Goal: Task Accomplishment & Management: Use online tool/utility

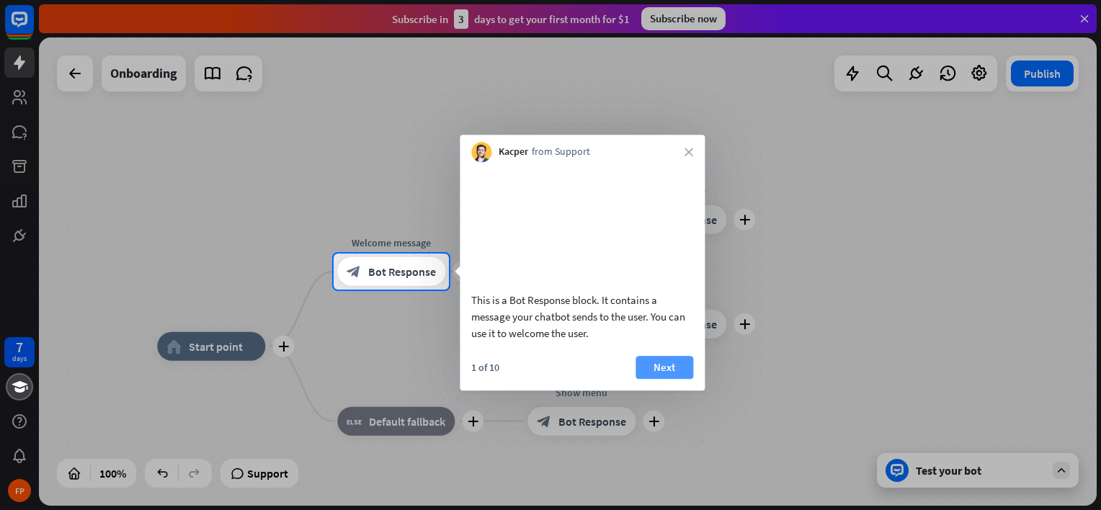
click at [666, 379] on button "Next" at bounding box center [664, 367] width 58 height 23
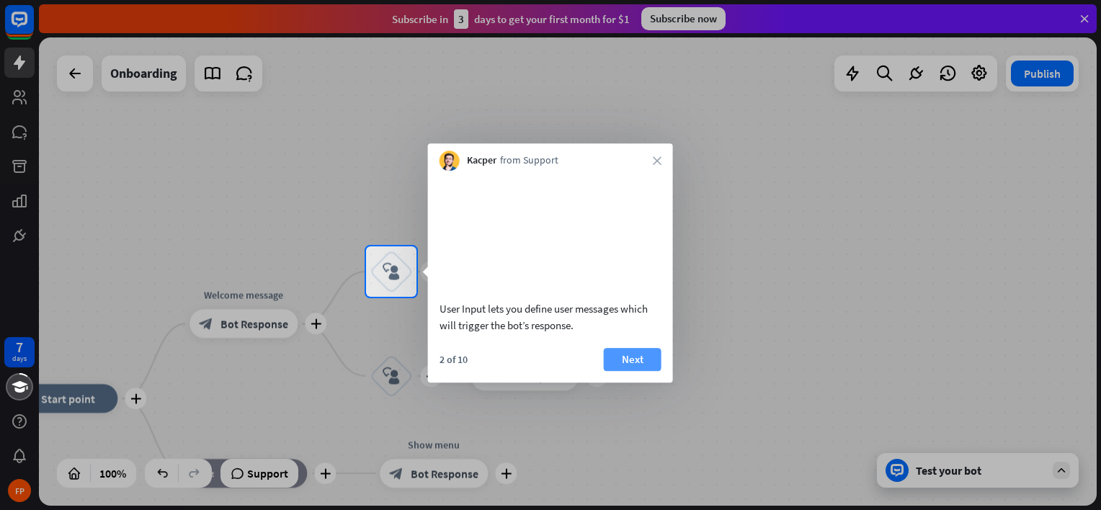
click at [629, 371] on button "Next" at bounding box center [633, 359] width 58 height 23
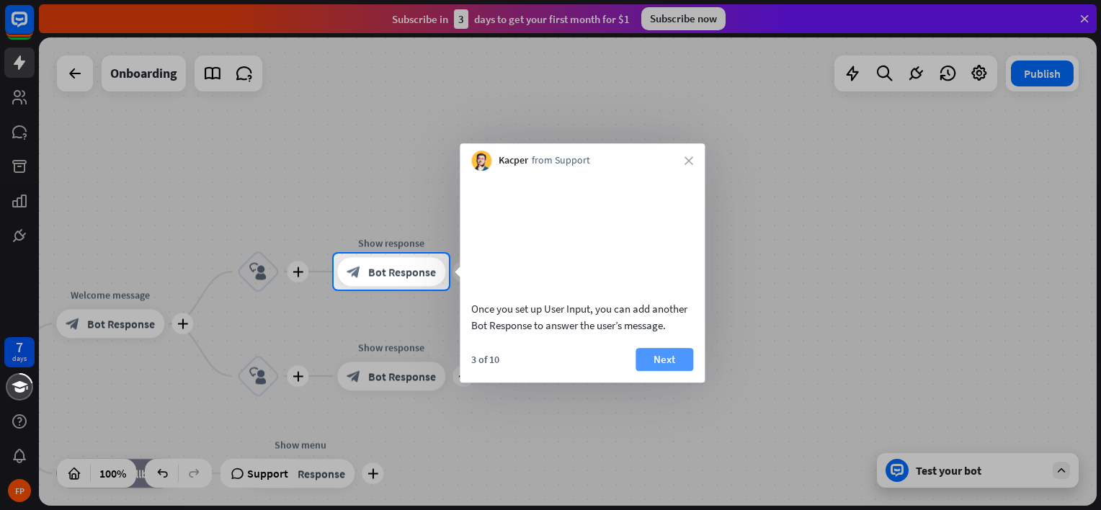
click at [676, 371] on button "Next" at bounding box center [664, 359] width 58 height 23
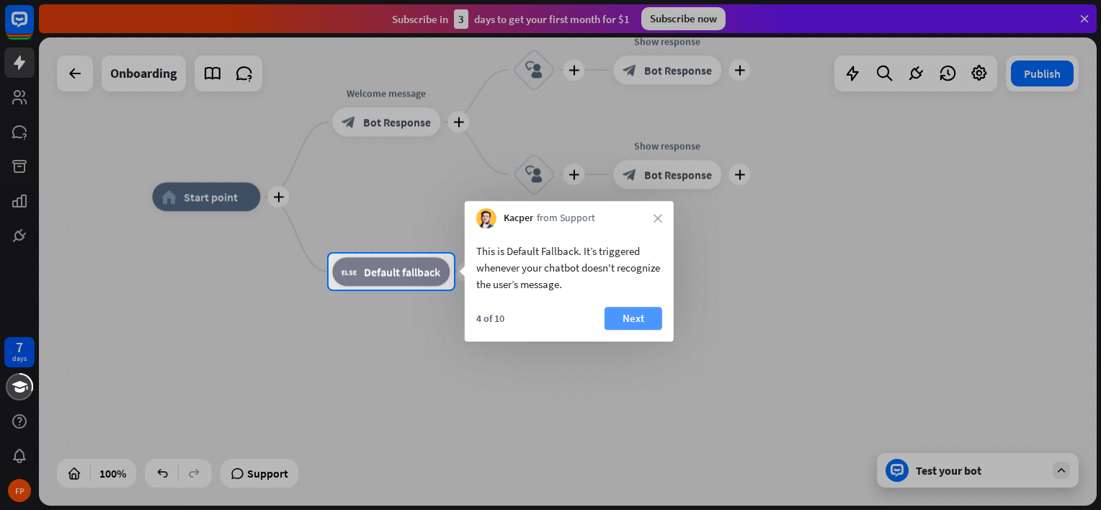
click at [637, 318] on button "Next" at bounding box center [633, 318] width 58 height 23
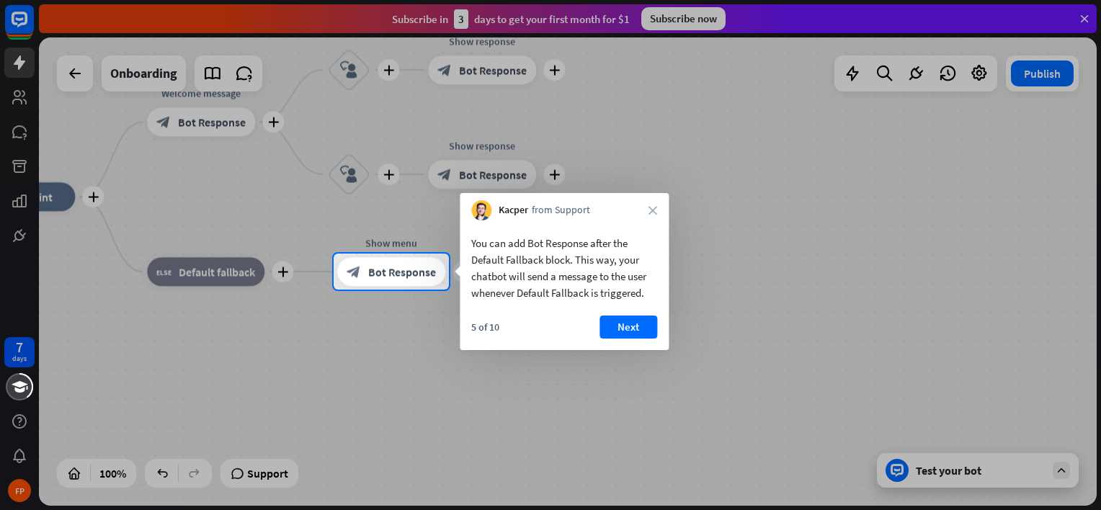
click at [641, 326] on button "Next" at bounding box center [628, 326] width 58 height 23
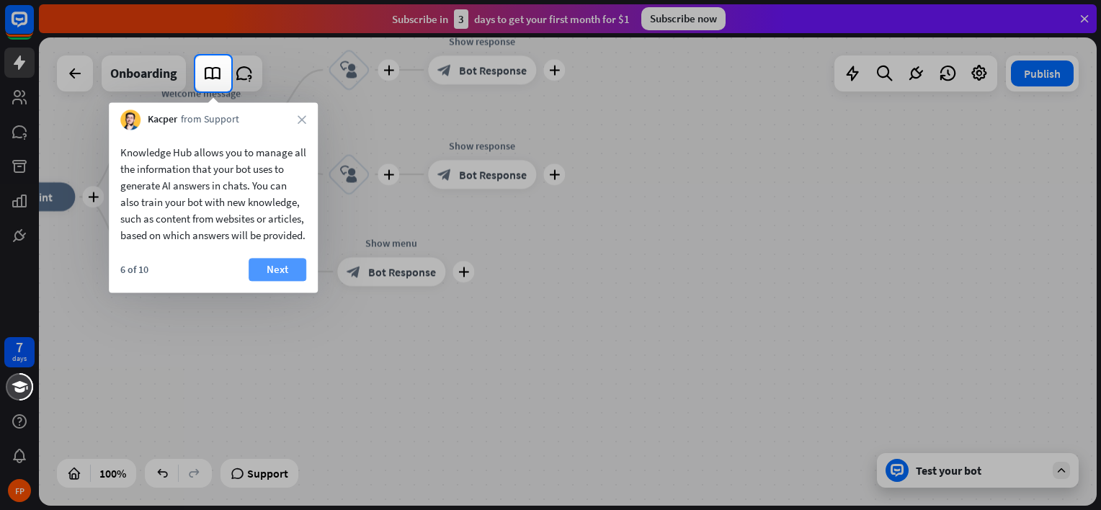
click at [276, 281] on button "Next" at bounding box center [277, 269] width 58 height 23
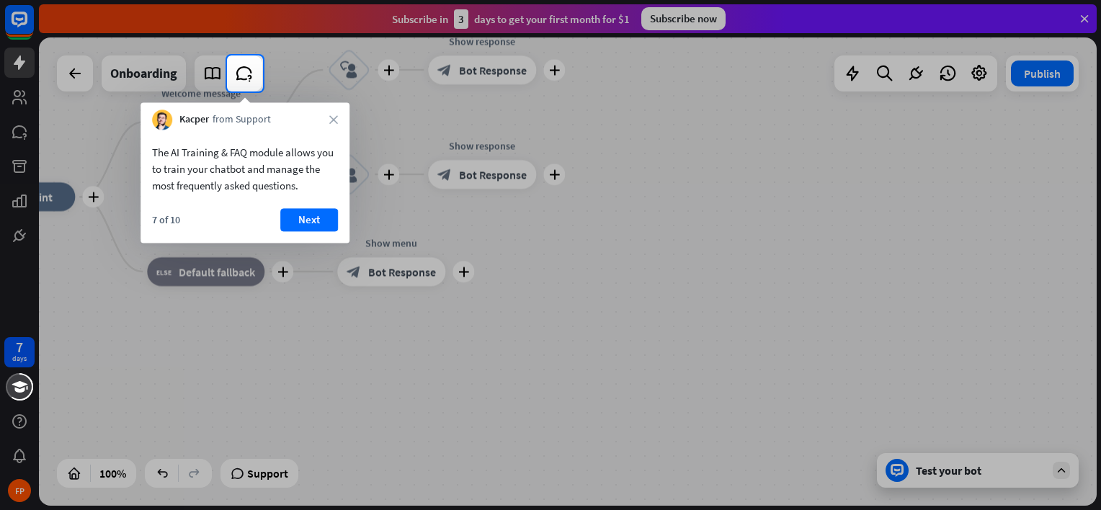
click at [305, 219] on button "Next" at bounding box center [309, 219] width 58 height 23
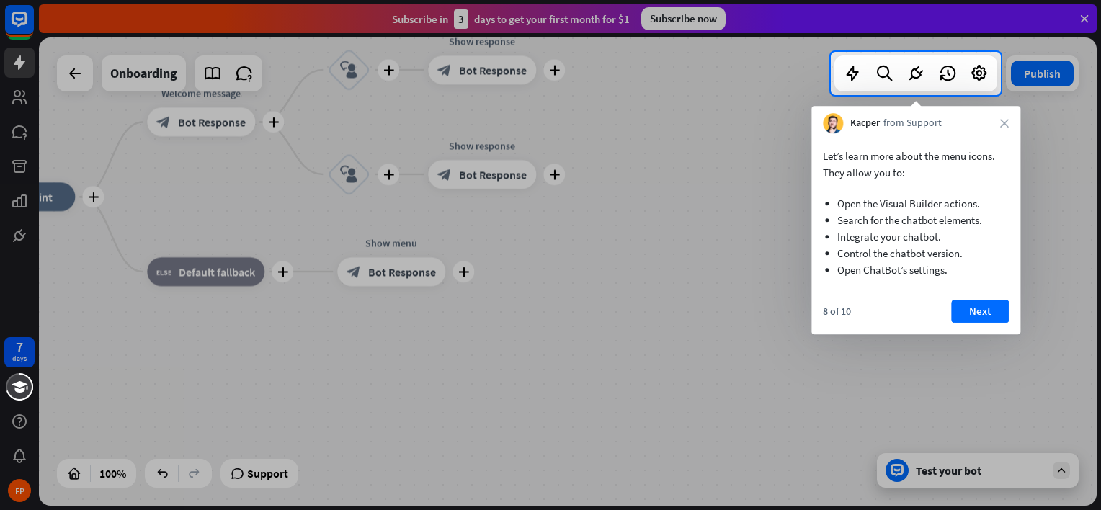
click at [697, 20] on div at bounding box center [550, 26] width 1101 height 52
click at [683, 12] on div at bounding box center [550, 26] width 1101 height 52
click at [680, 14] on div at bounding box center [550, 26] width 1101 height 52
click at [980, 313] on button "Next" at bounding box center [980, 311] width 58 height 23
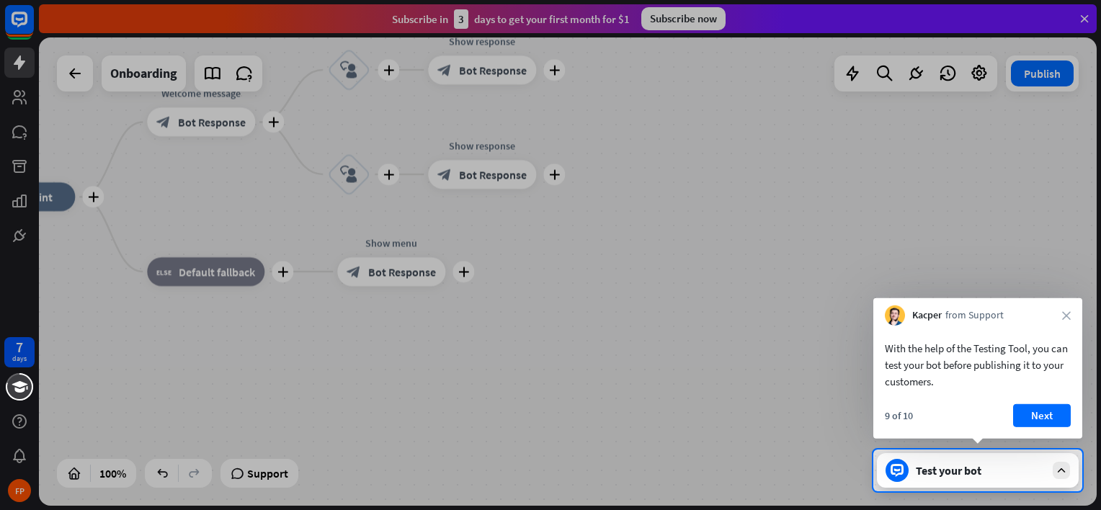
click at [977, 72] on div at bounding box center [550, 224] width 1101 height 449
click at [1052, 415] on button "Next" at bounding box center [1042, 415] width 58 height 23
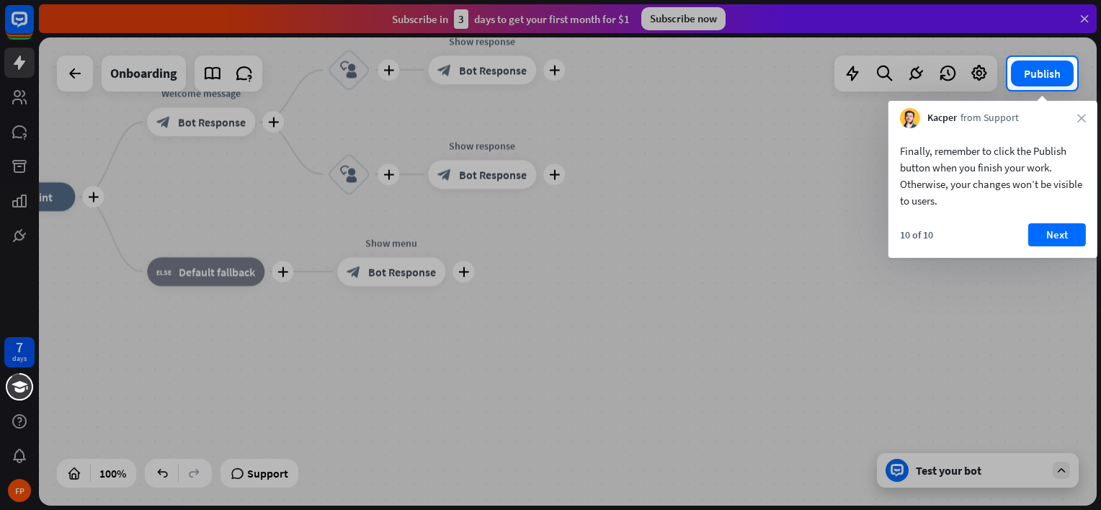
click at [967, 471] on div at bounding box center [550, 300] width 1101 height 420
click at [1063, 470] on div at bounding box center [550, 300] width 1101 height 420
click at [1062, 232] on button "Next" at bounding box center [1057, 234] width 58 height 23
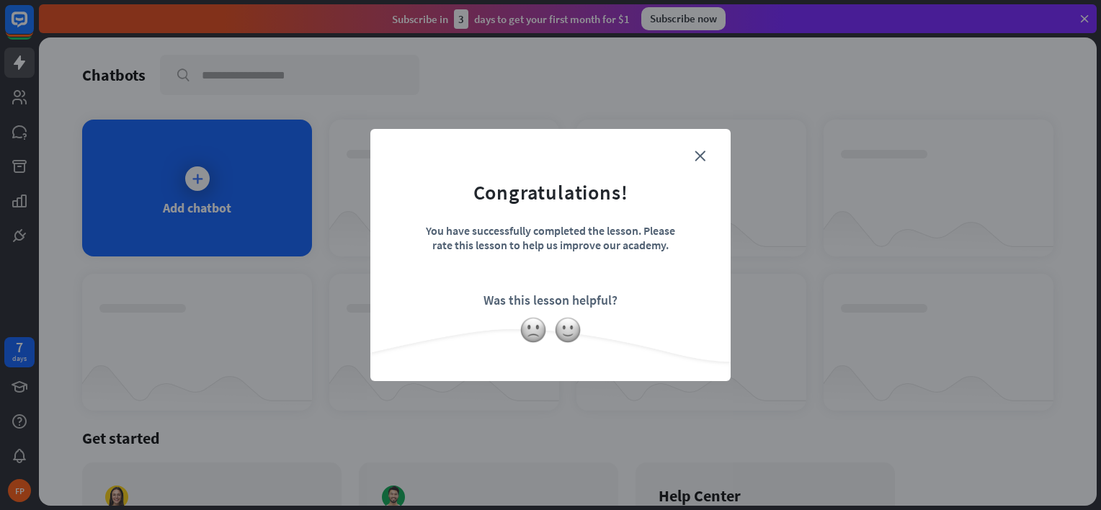
click at [705, 149] on form "Congratulations! You have successfully completed the lesson. Please rate this l…" at bounding box center [550, 233] width 324 height 172
click at [700, 153] on icon "close" at bounding box center [699, 156] width 11 height 11
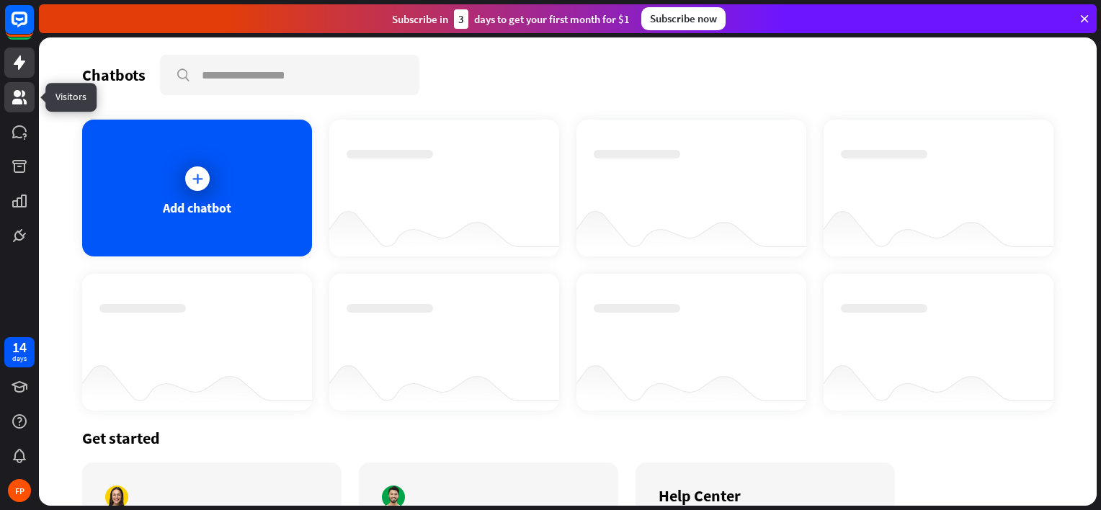
click at [23, 99] on icon at bounding box center [19, 97] width 17 height 17
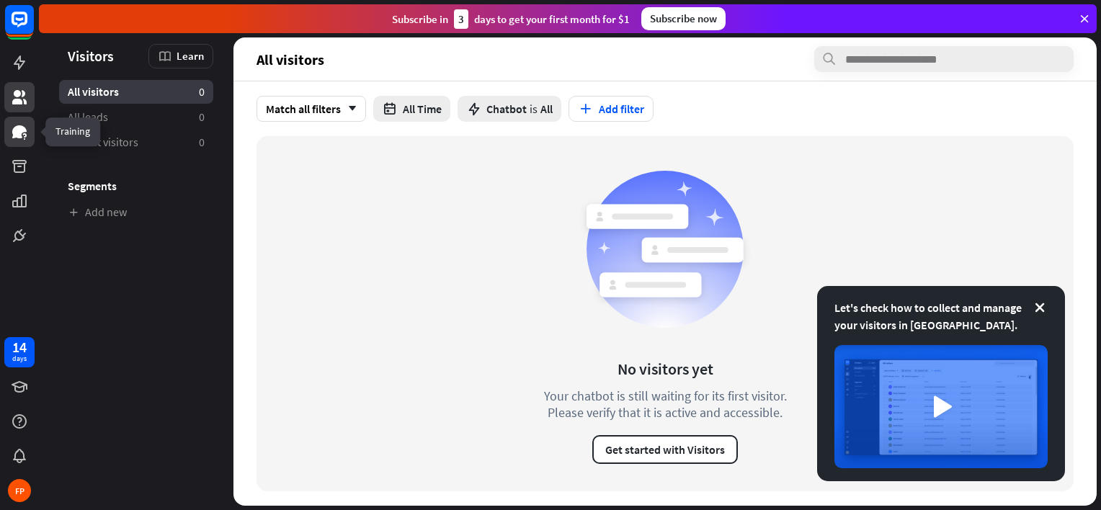
click at [14, 130] on icon at bounding box center [19, 131] width 14 height 13
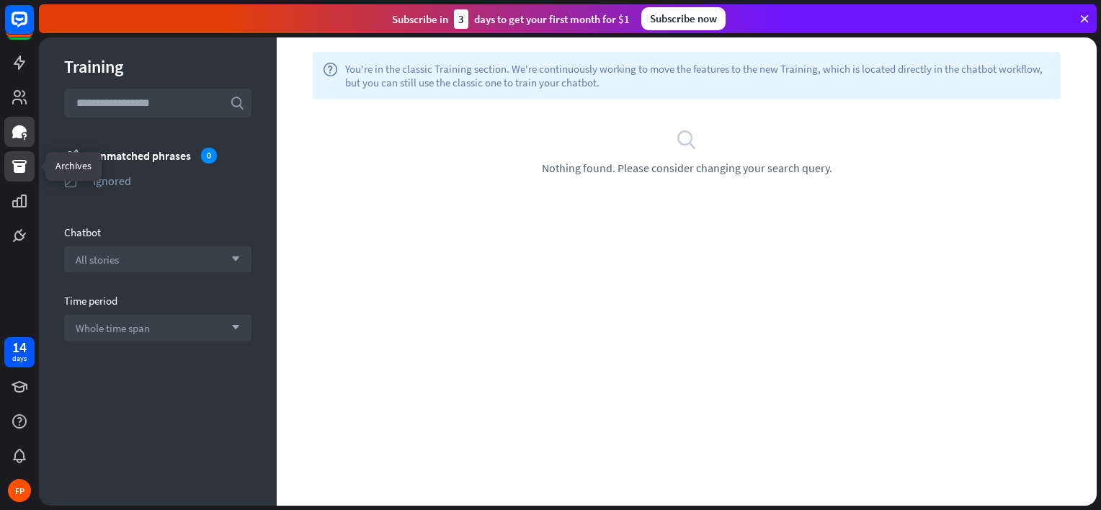
click at [14, 165] on icon at bounding box center [19, 166] width 14 height 13
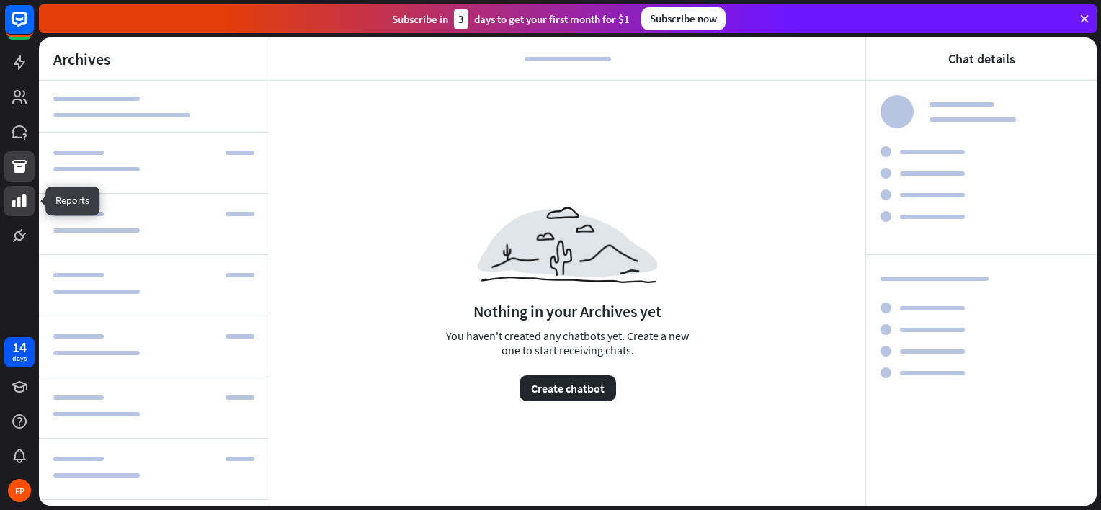
click at [21, 204] on icon at bounding box center [19, 200] width 17 height 17
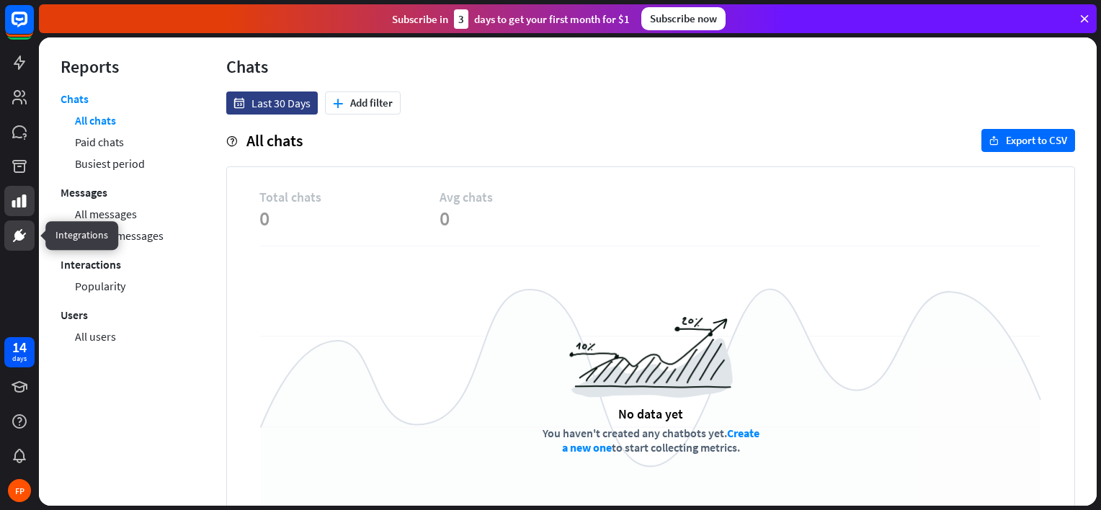
click at [17, 238] on g at bounding box center [19, 235] width 13 height 13
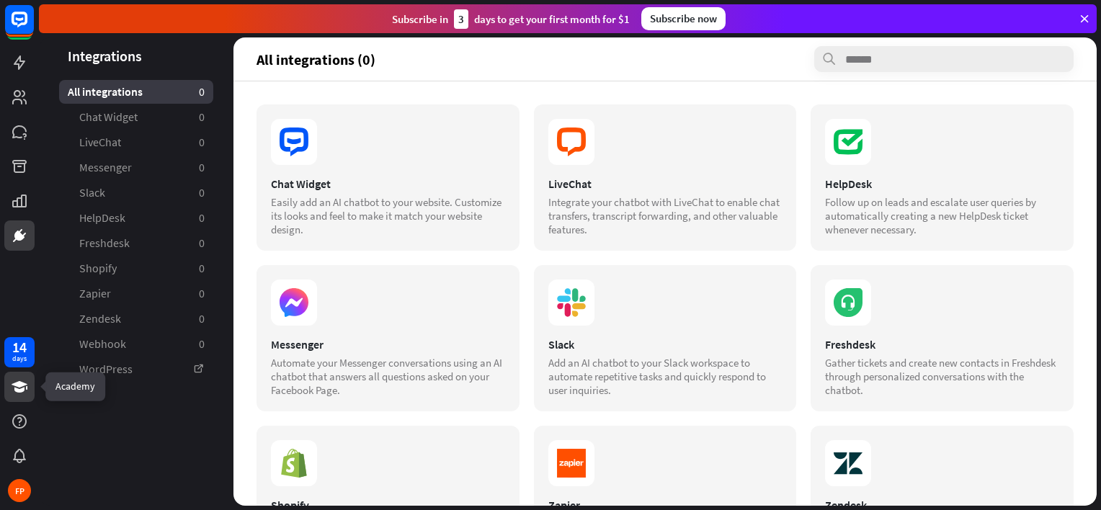
click at [24, 392] on icon at bounding box center [19, 386] width 17 height 17
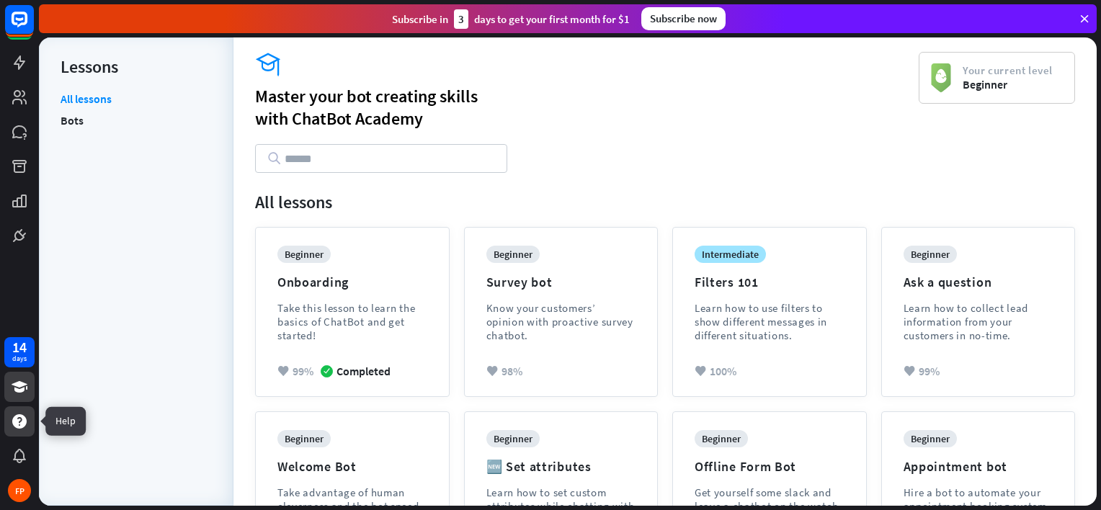
click at [24, 416] on icon at bounding box center [19, 421] width 14 height 14
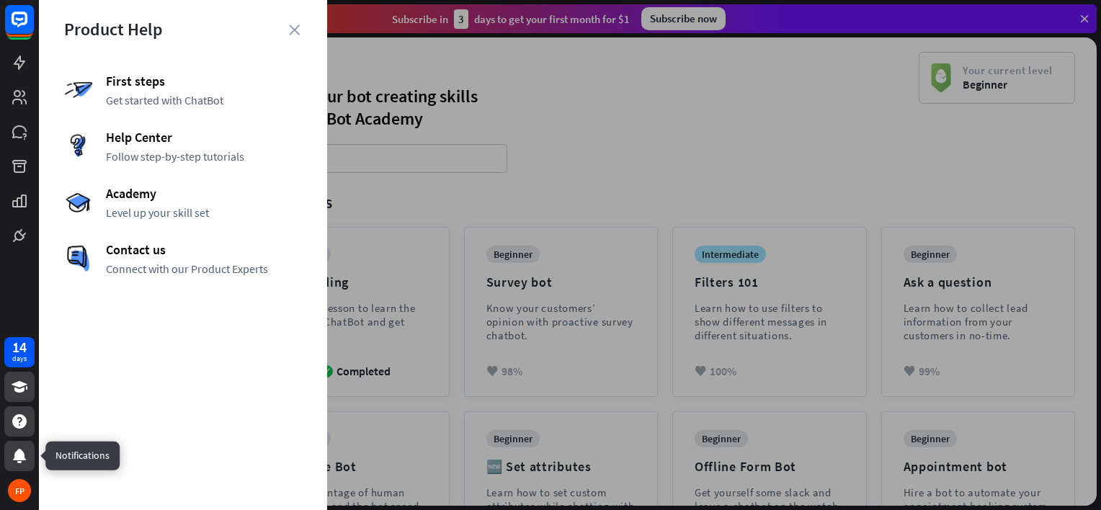
click at [22, 455] on icon at bounding box center [19, 456] width 13 height 14
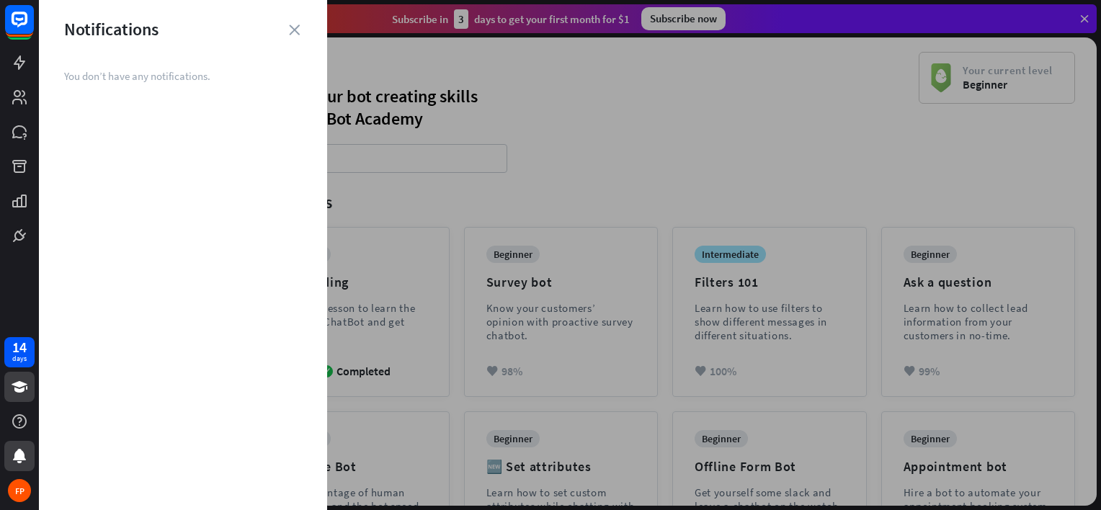
click at [609, 134] on div at bounding box center [570, 255] width 1062 height 510
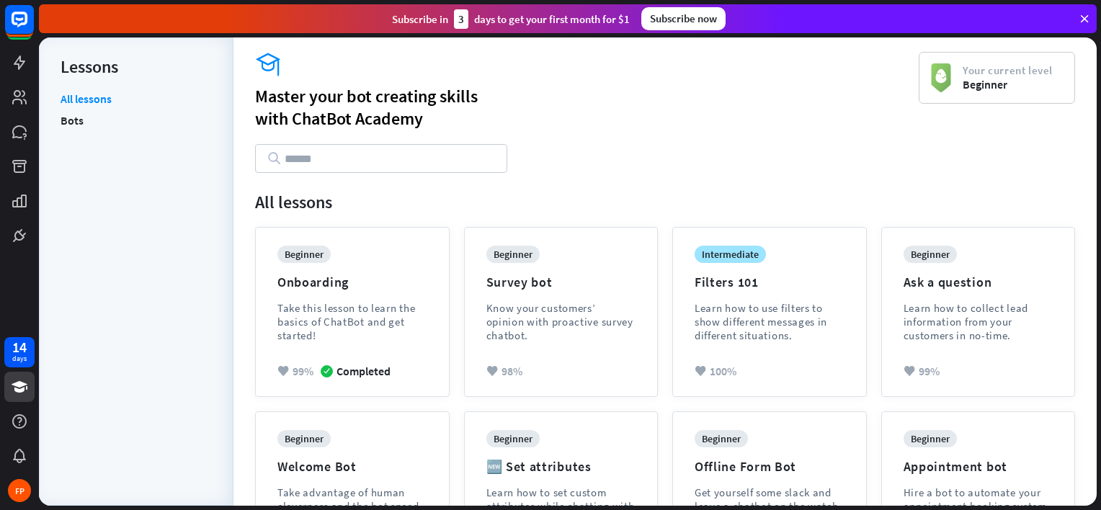
click at [288, 158] on input "text" at bounding box center [381, 158] width 252 height 29
click at [17, 58] on icon at bounding box center [19, 62] width 17 height 17
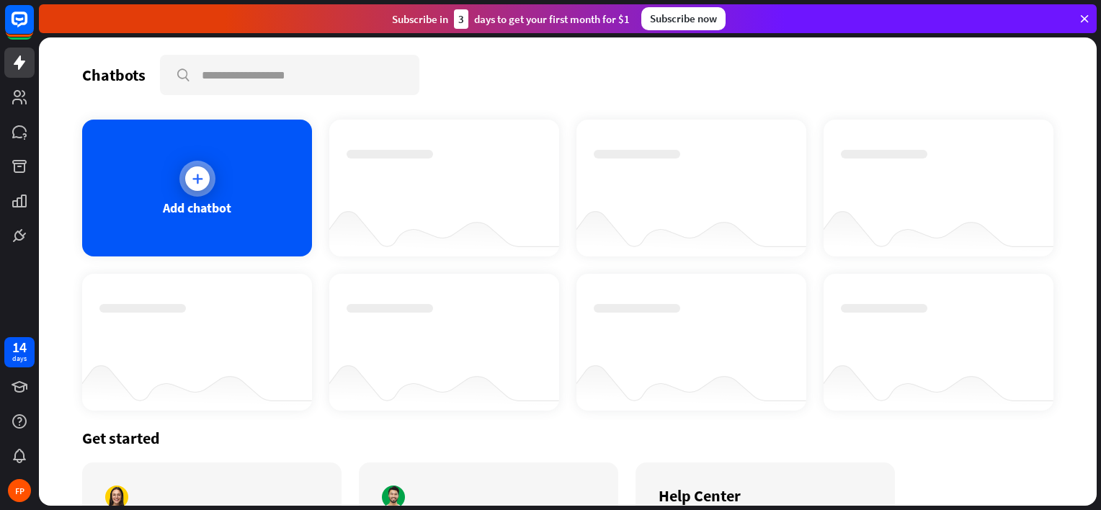
click at [192, 180] on icon at bounding box center [197, 178] width 14 height 14
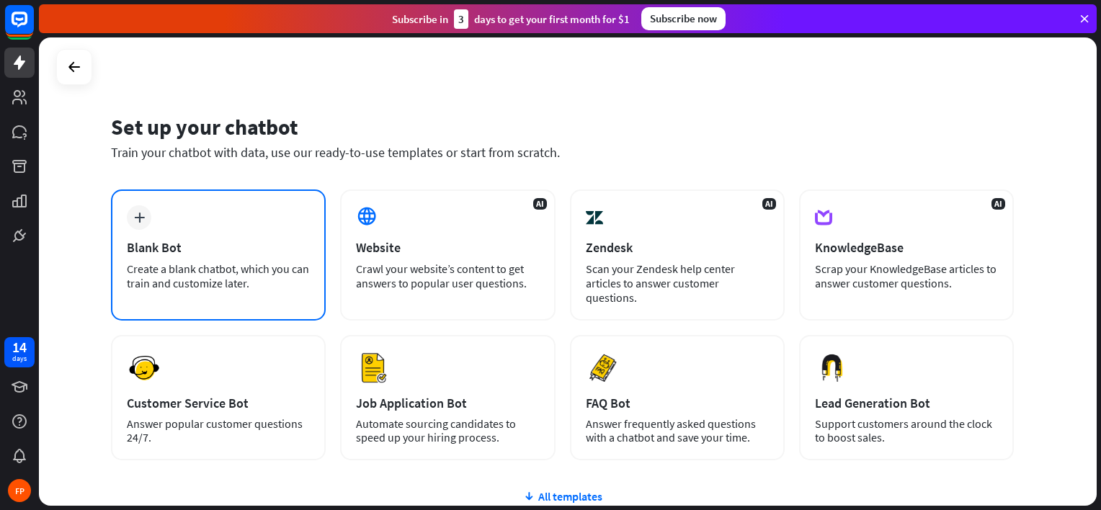
click at [169, 272] on div "Create a blank chatbot, which you can train and customize later." at bounding box center [218, 275] width 183 height 29
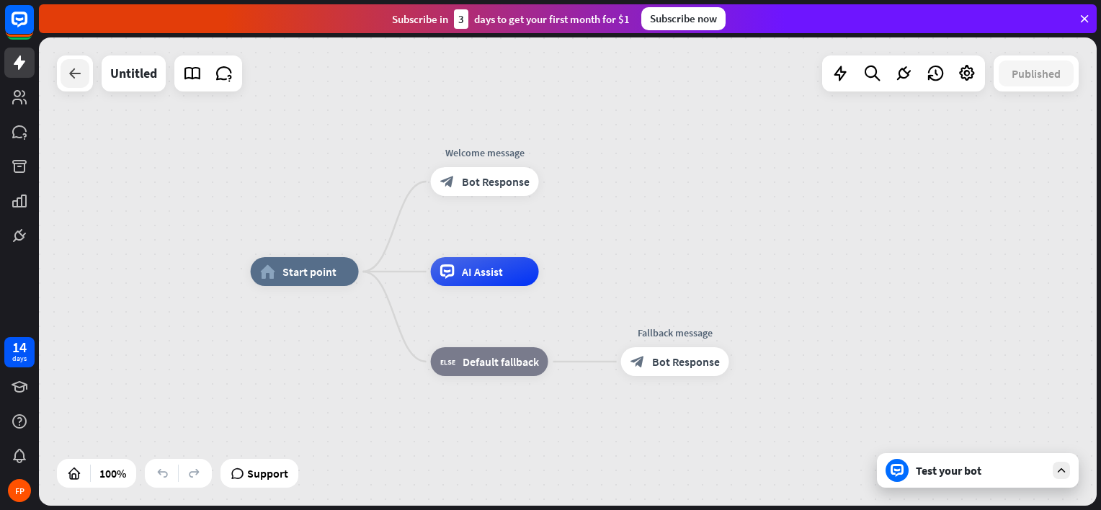
click at [81, 68] on icon at bounding box center [74, 73] width 17 height 17
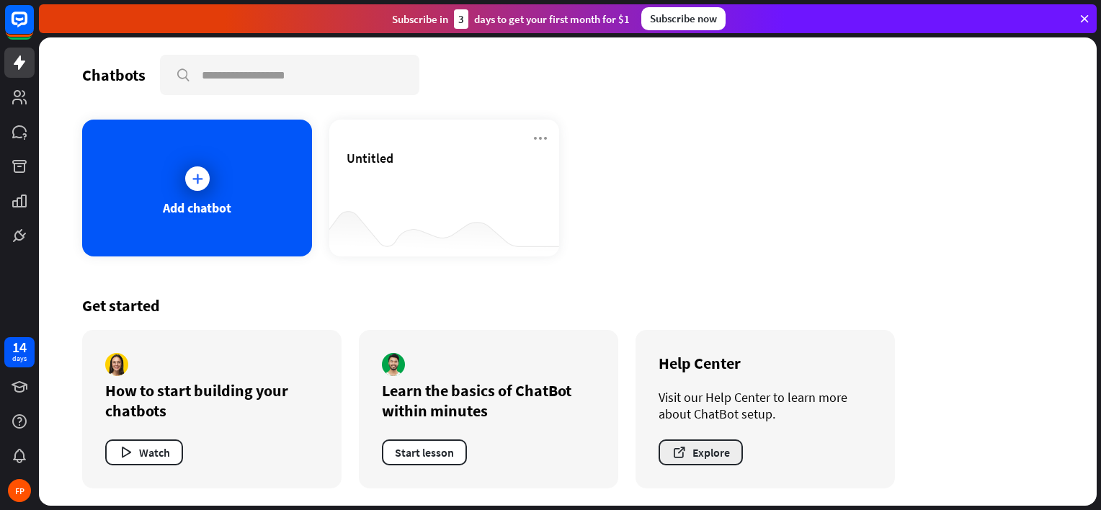
click at [715, 449] on button "Explore" at bounding box center [700, 452] width 84 height 26
